Goal: Task Accomplishment & Management: Use online tool/utility

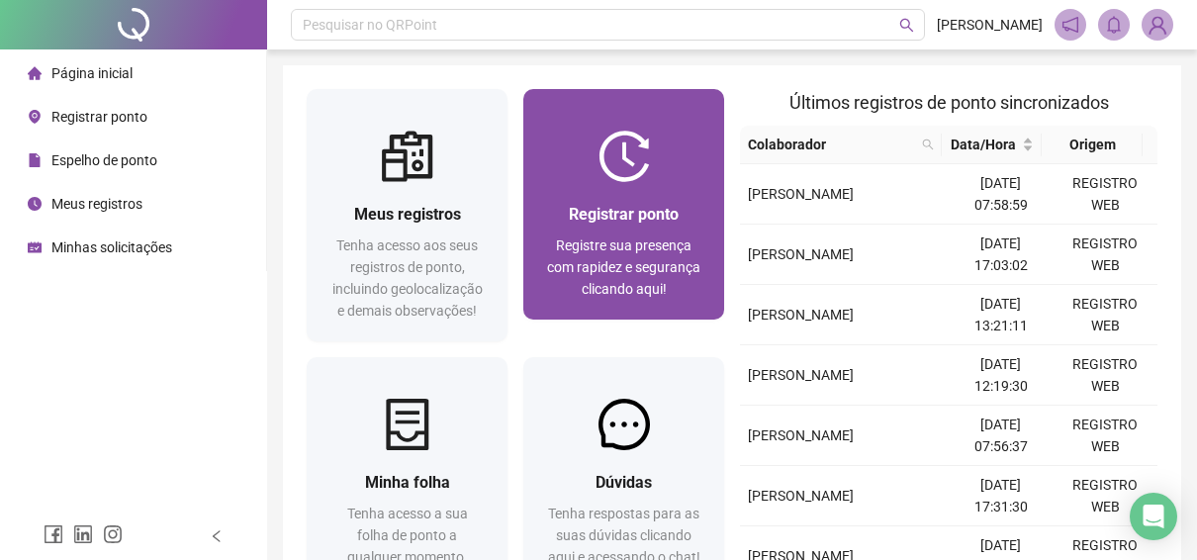
click at [697, 219] on div "Registrar ponto" at bounding box center [623, 214] width 153 height 25
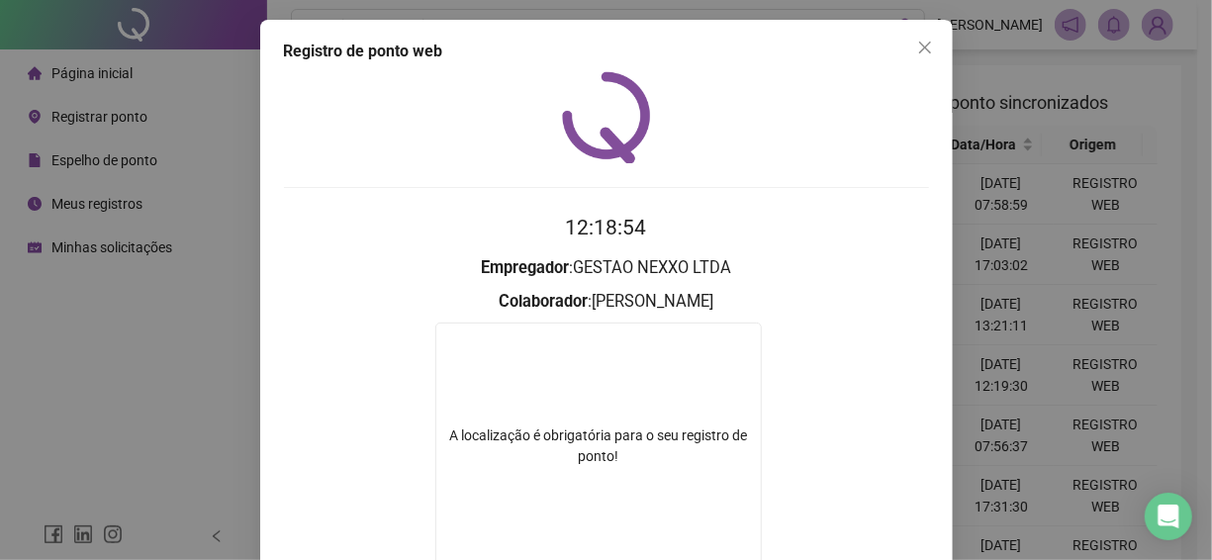
scroll to position [297, 0]
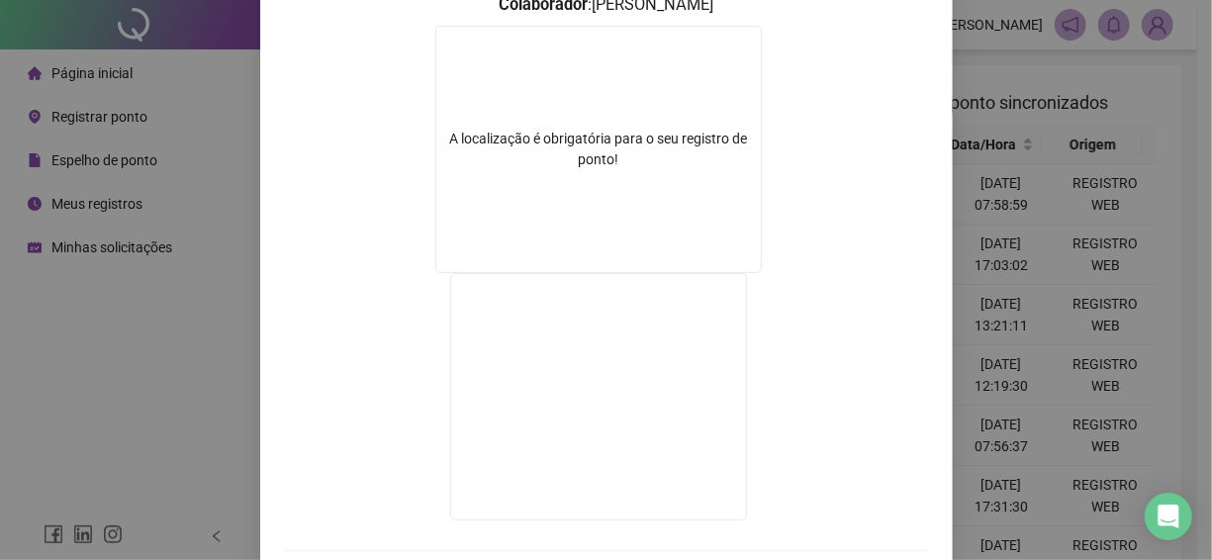
click at [1014, 130] on div "Registro de ponto web 12:18:54 Empregador : GESTAO NEXXO LTDA Colaborador : [PE…" at bounding box center [606, 280] width 1212 height 560
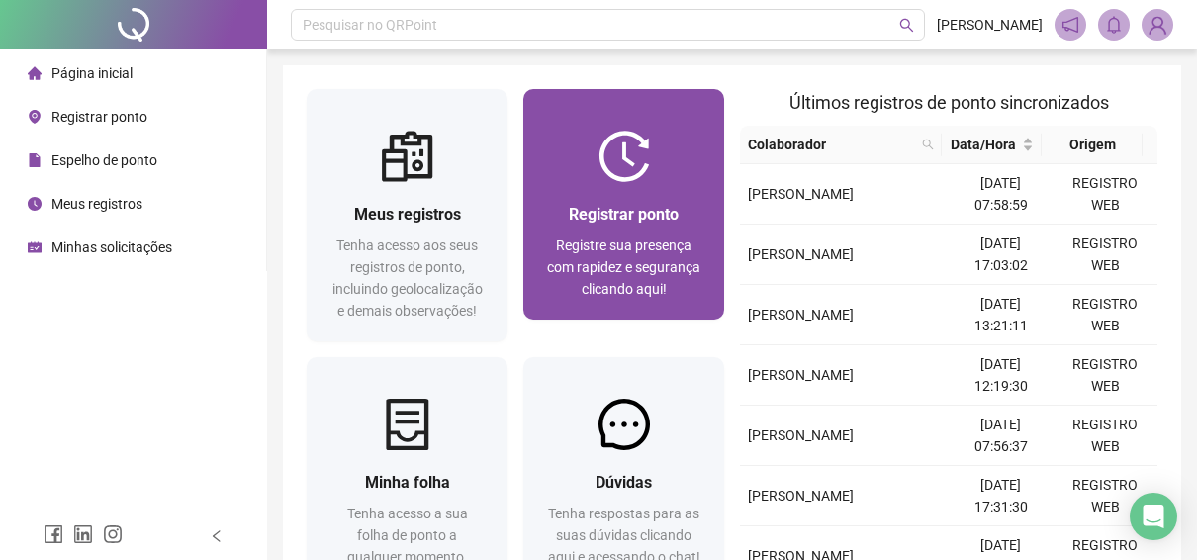
click at [690, 143] on div at bounding box center [623, 156] width 201 height 51
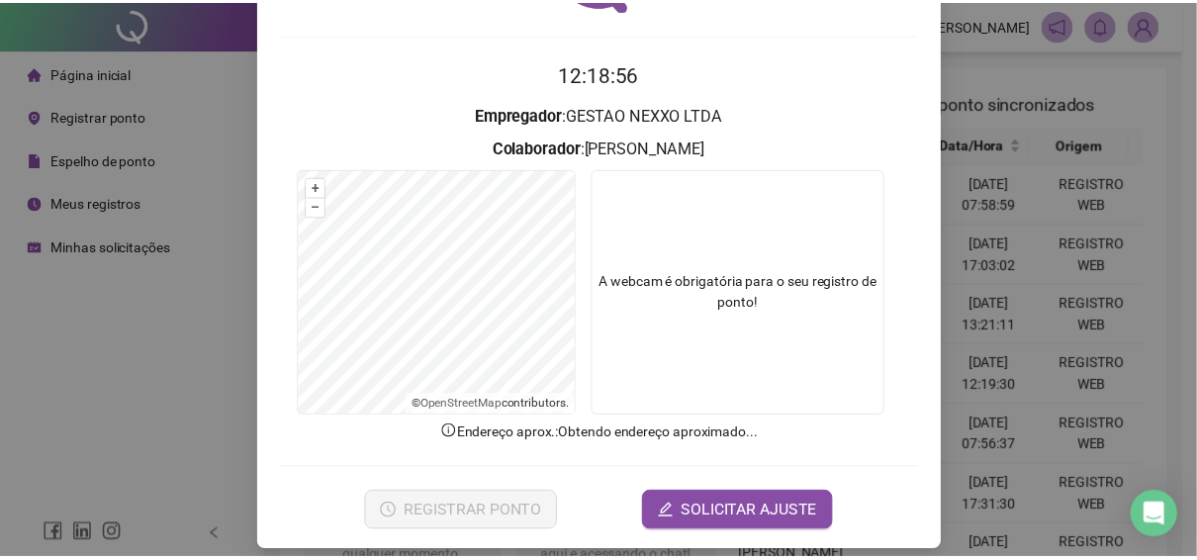
scroll to position [167, 0]
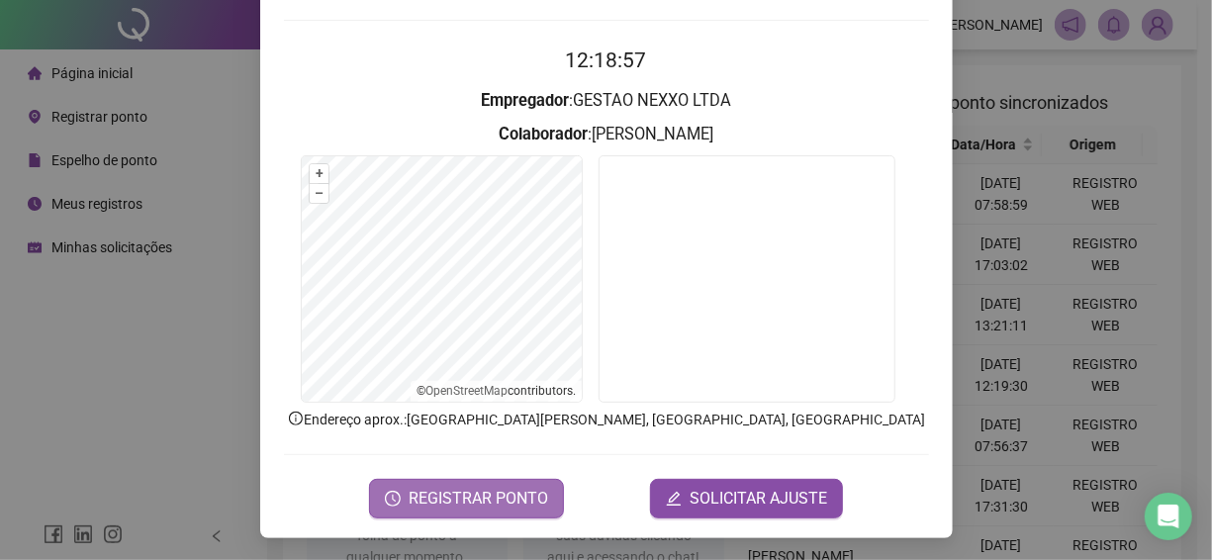
click at [508, 514] on button "REGISTRAR PONTO" at bounding box center [466, 499] width 195 height 40
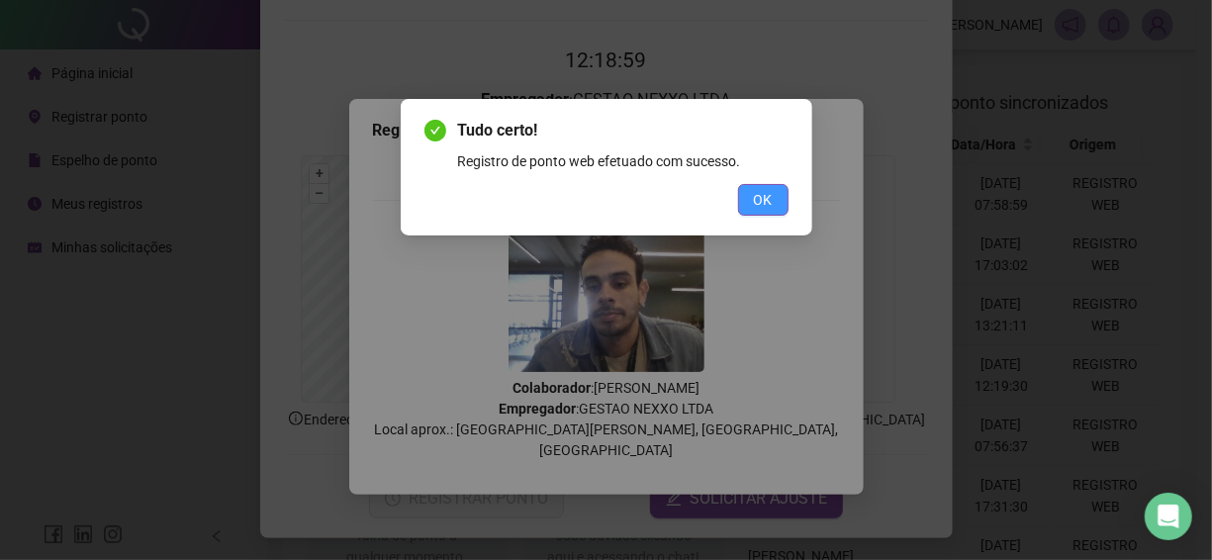
click at [757, 201] on span "OK" at bounding box center [763, 200] width 19 height 22
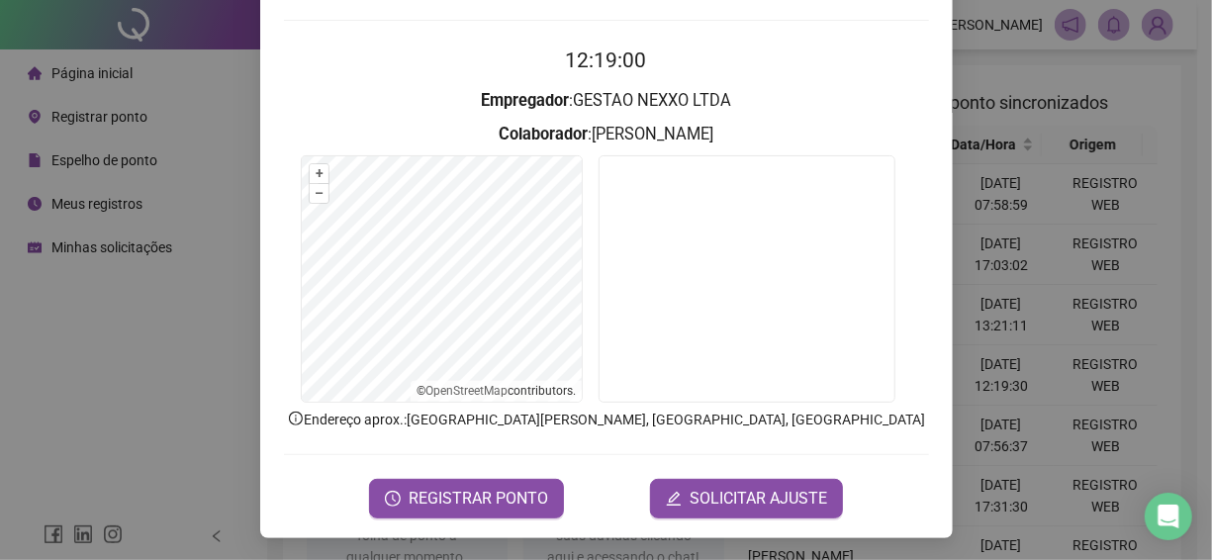
click at [1020, 180] on div "Registro de ponto web 12:19:00 Empregador : GESTAO NEXXO LTDA Colaborador : [PE…" at bounding box center [606, 280] width 1212 height 560
